Goal: Find contact information: Find contact information

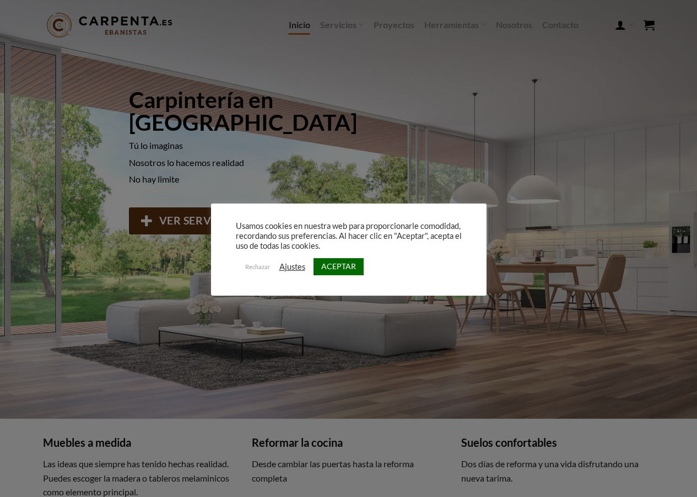
click at [353, 268] on link "ACEPTAR" at bounding box center [339, 266] width 50 height 17
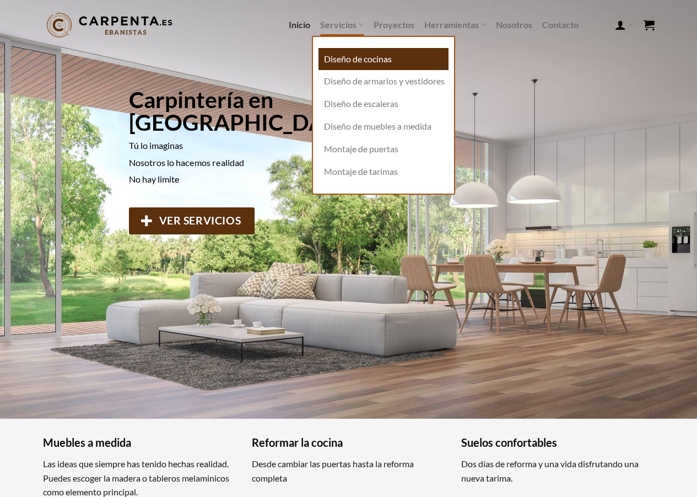
click at [343, 51] on link "Diseño de cocinas" at bounding box center [384, 59] width 130 height 23
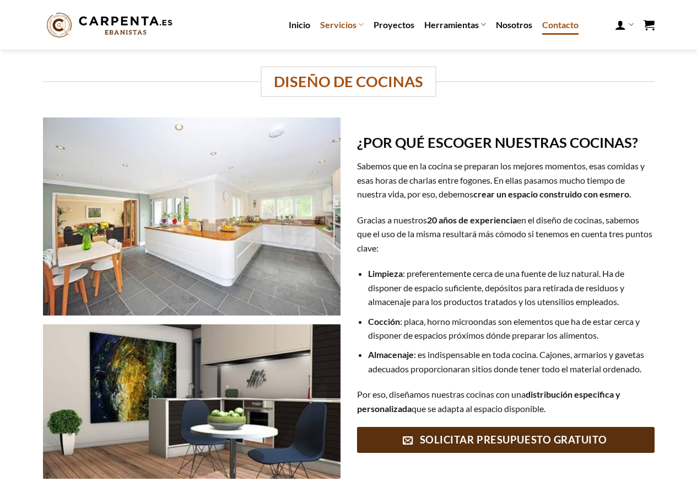
click at [564, 22] on link "Contacto" at bounding box center [560, 25] width 36 height 20
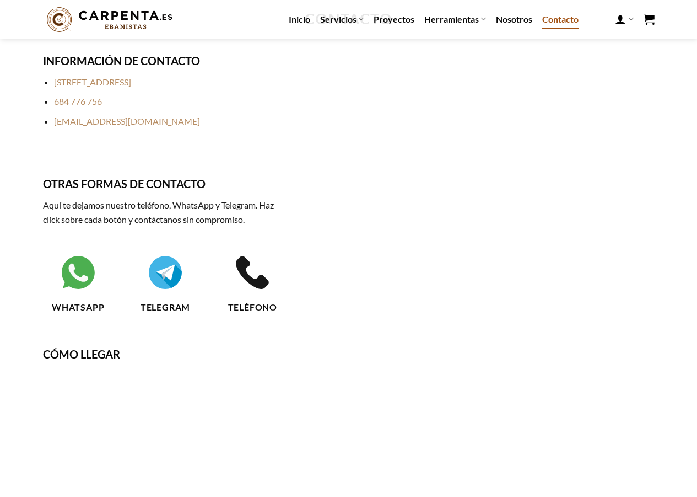
scroll to position [55, 0]
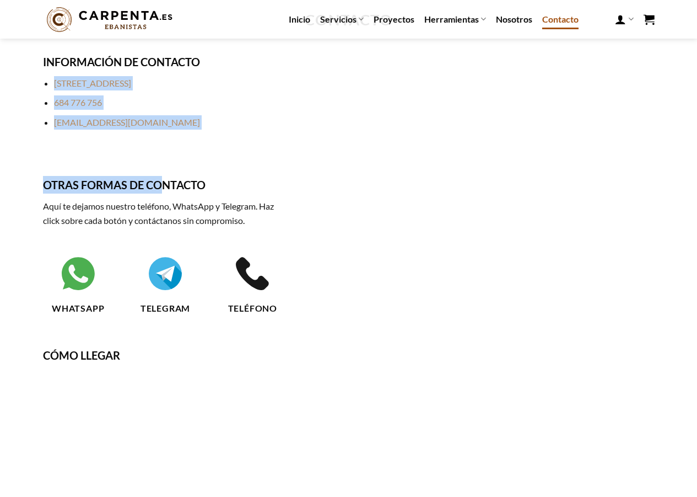
drag, startPoint x: 158, startPoint y: 130, endPoint x: 48, endPoint y: 83, distance: 119.3
click at [48, 83] on div "INFORMACIÓN DE CONTACTO Rúa Monte Seixo, 4 32005 Ourense 684 776 756 contacto@c…" at bounding box center [165, 191] width 245 height 277
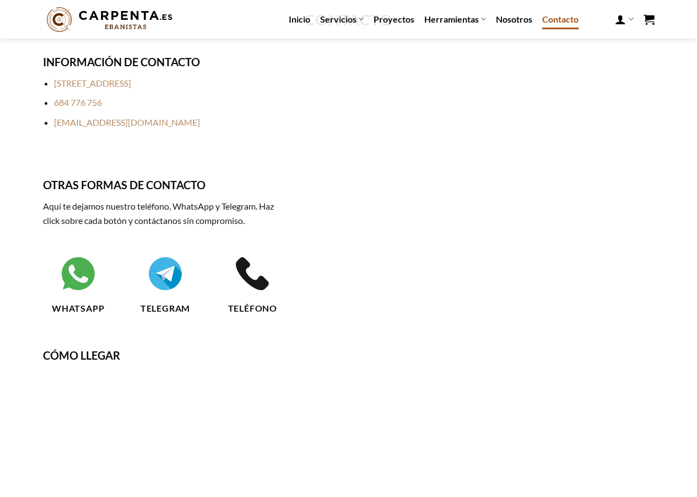
click at [216, 138] on div "INFORMACIÓN DE CONTACTO Rúa Monte Seixo, 4 32005 Ourense 684 776 756 contacto@c…" at bounding box center [165, 191] width 245 height 277
drag, startPoint x: 144, startPoint y: 125, endPoint x: 50, endPoint y: 86, distance: 101.9
click at [50, 86] on ul "Rúa Monte Seixo, 4 32005 Ourense 684 776 756 contacto@carpenta.es" at bounding box center [165, 102] width 245 height 53
copy ul "Rúa Monte Seixo, 4 32005 Ourense 684 776 756 contacto@carpenta.es"
